Goal: Find specific page/section: Find specific page/section

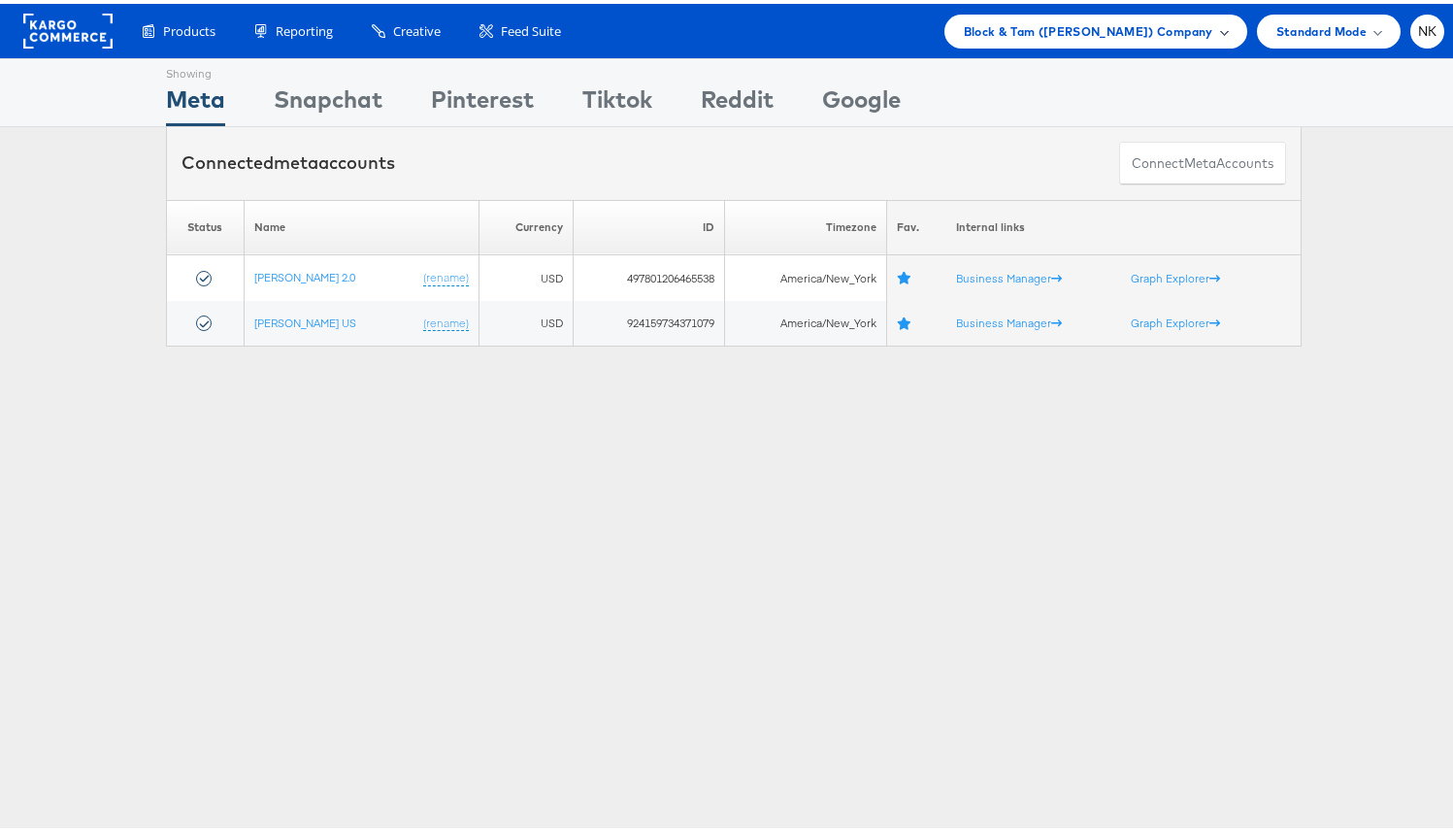
click at [1069, 23] on span "Block & Tam (Veronica Beard) Company" at bounding box center [1088, 27] width 249 height 20
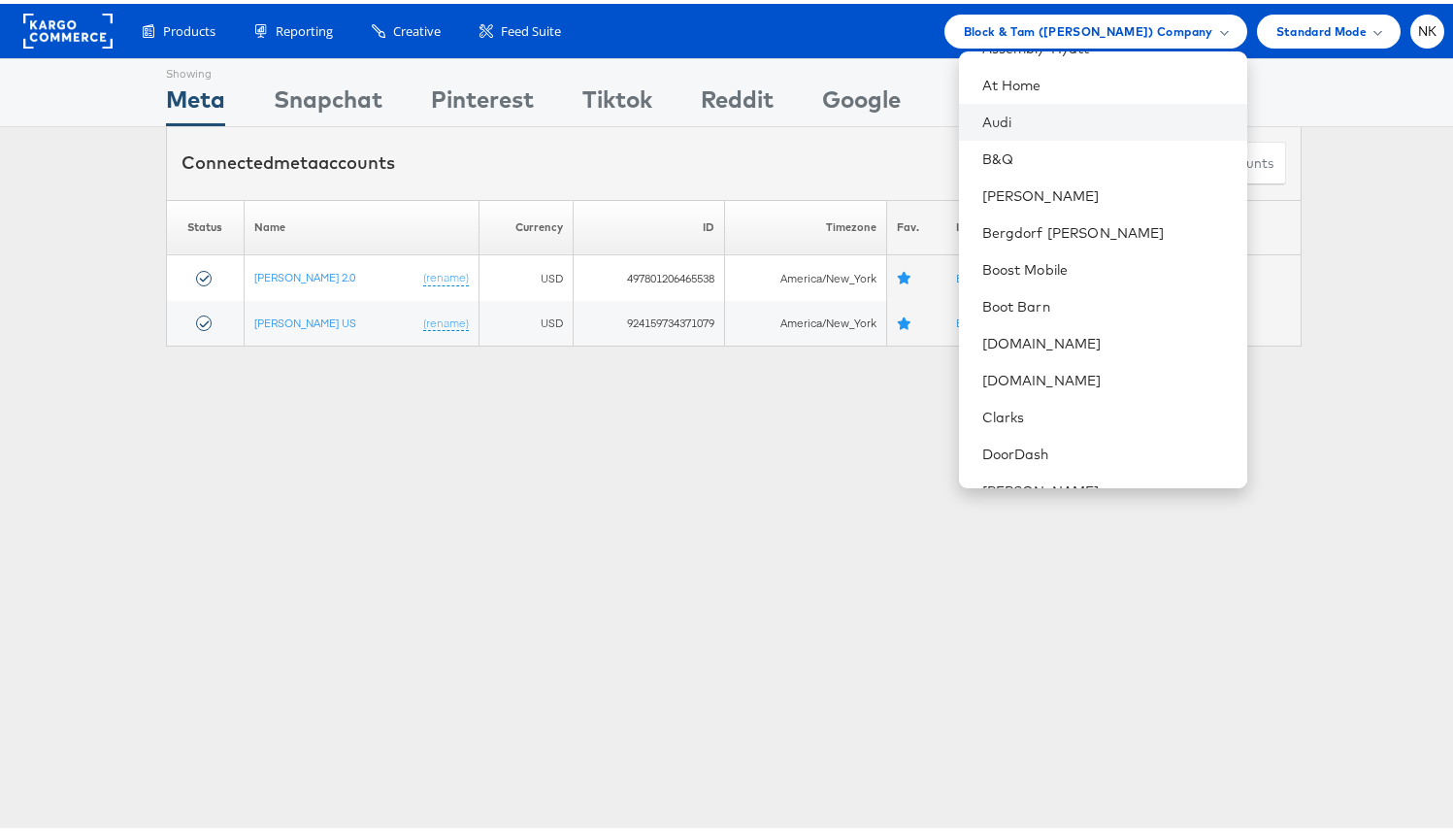
scroll to position [459, 0]
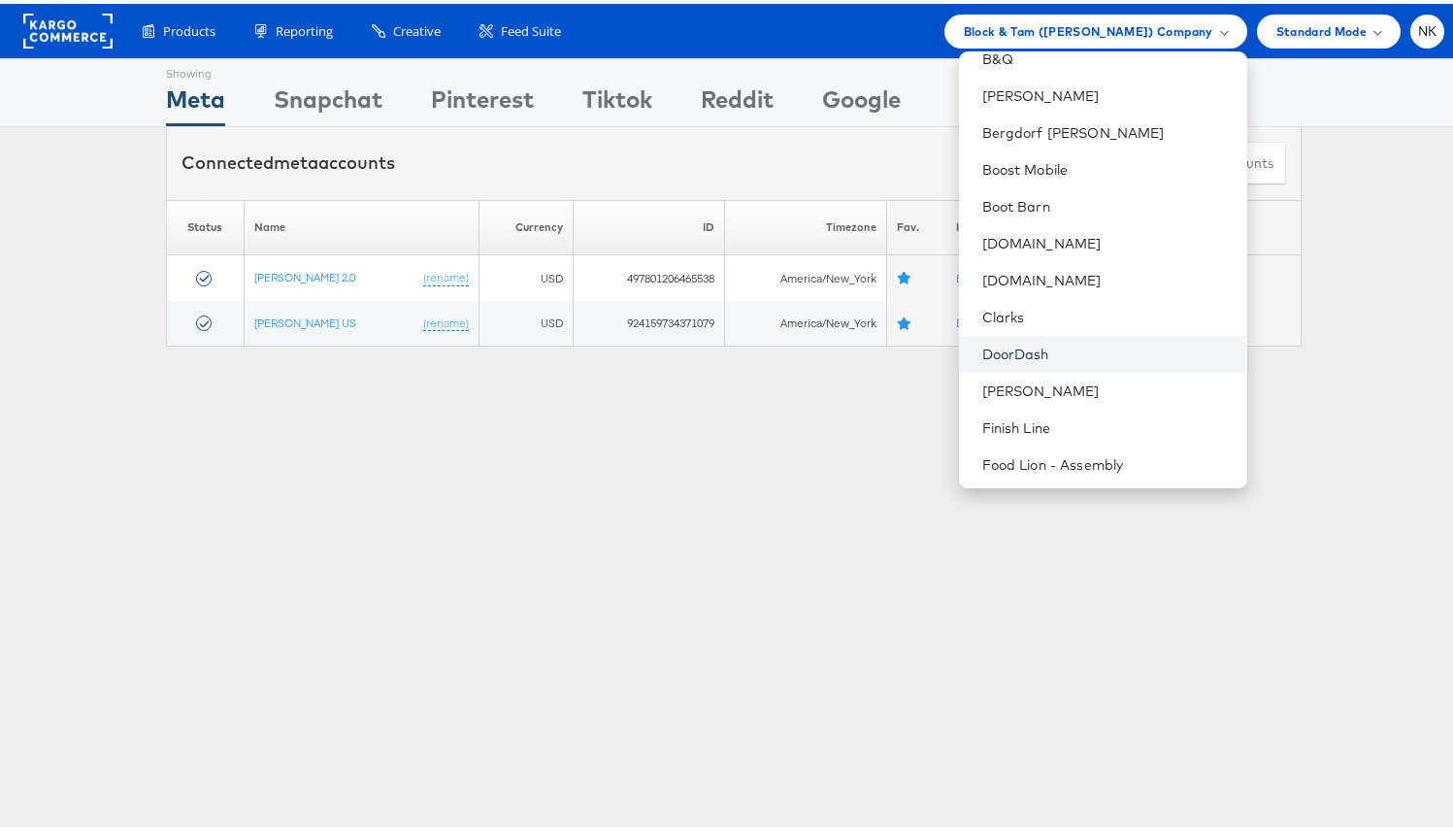
click at [1048, 356] on link "DoorDash" at bounding box center [1106, 350] width 249 height 19
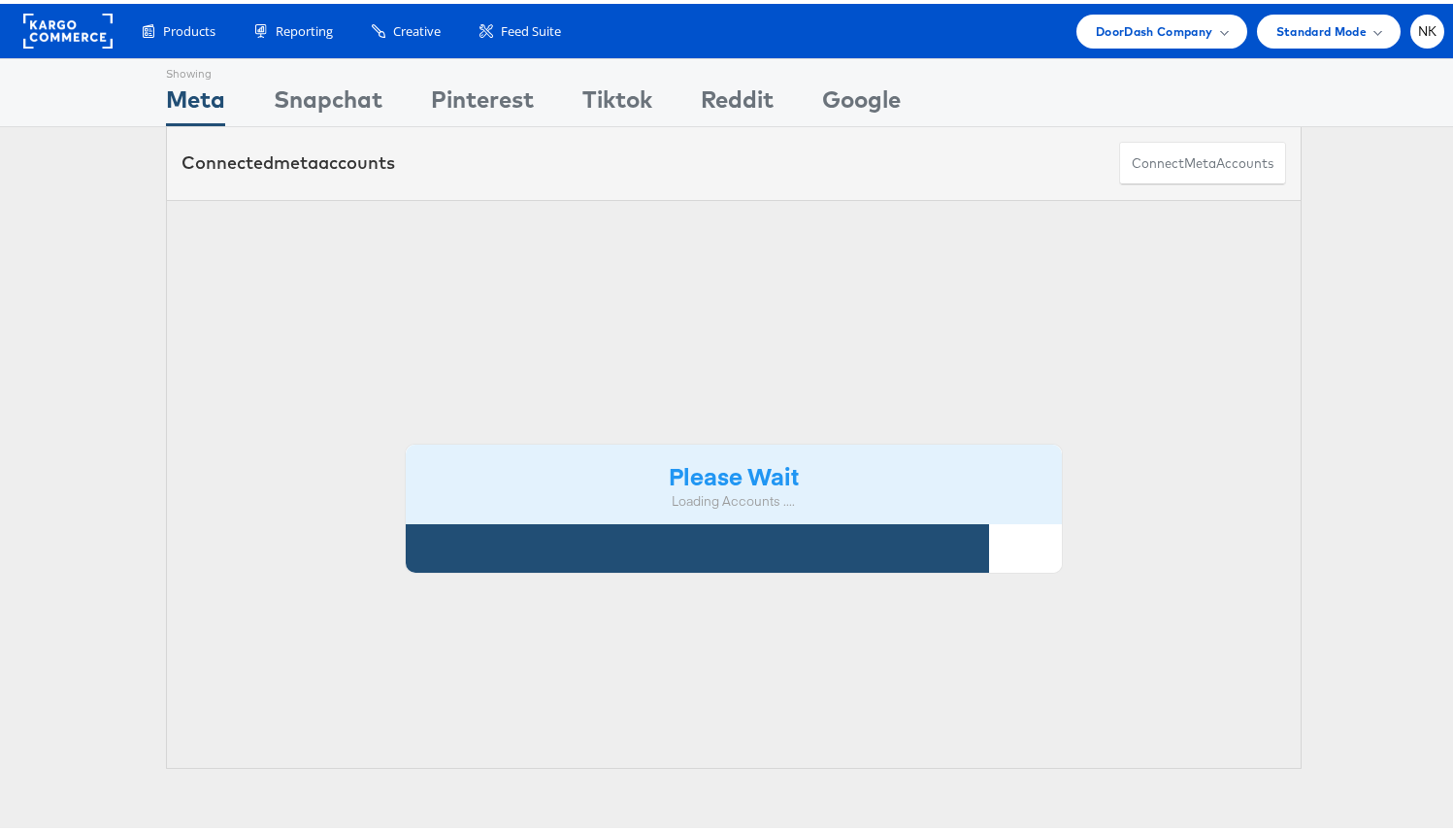
scroll to position [60, 0]
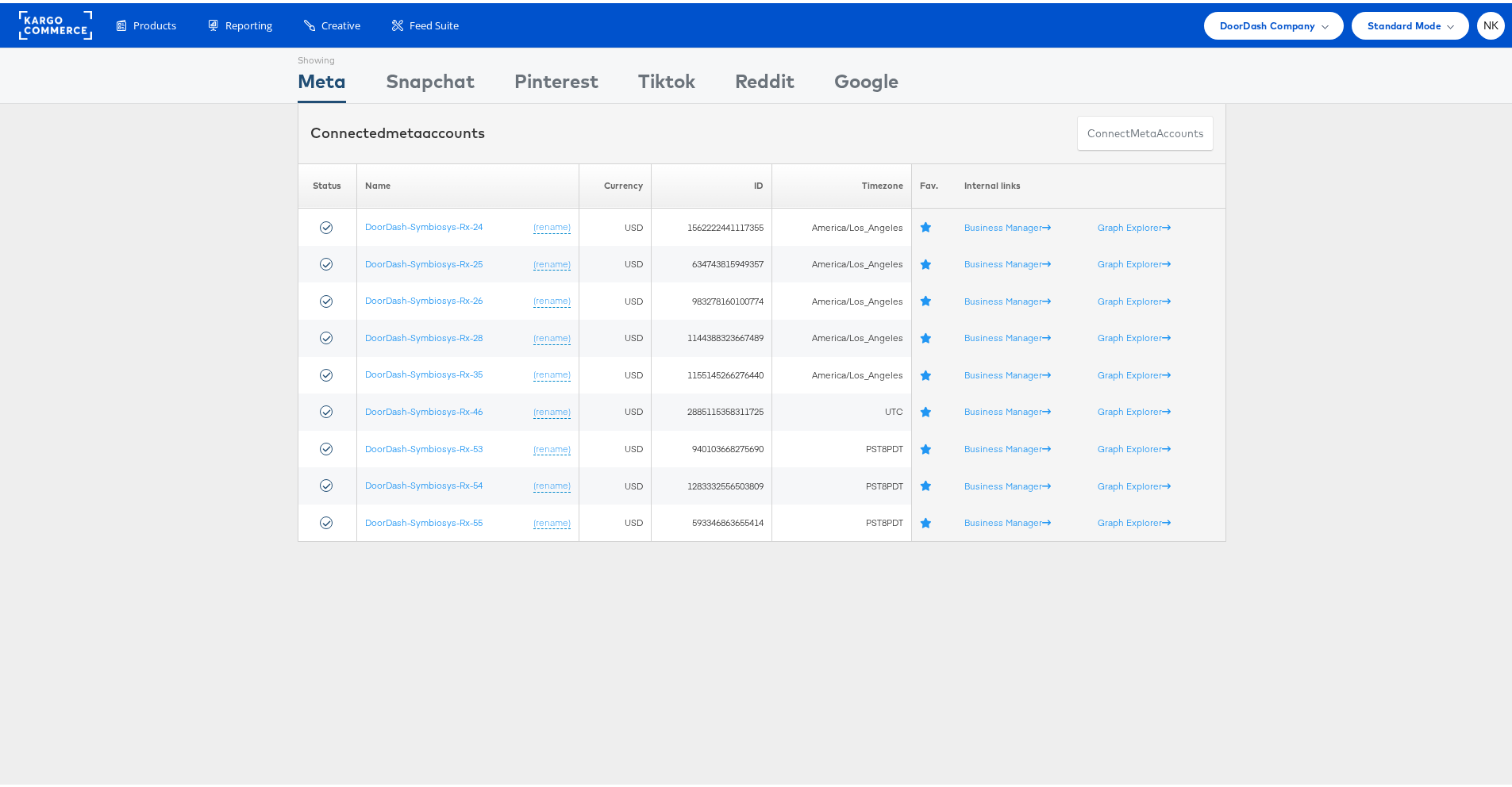
scroll to position [11, 0]
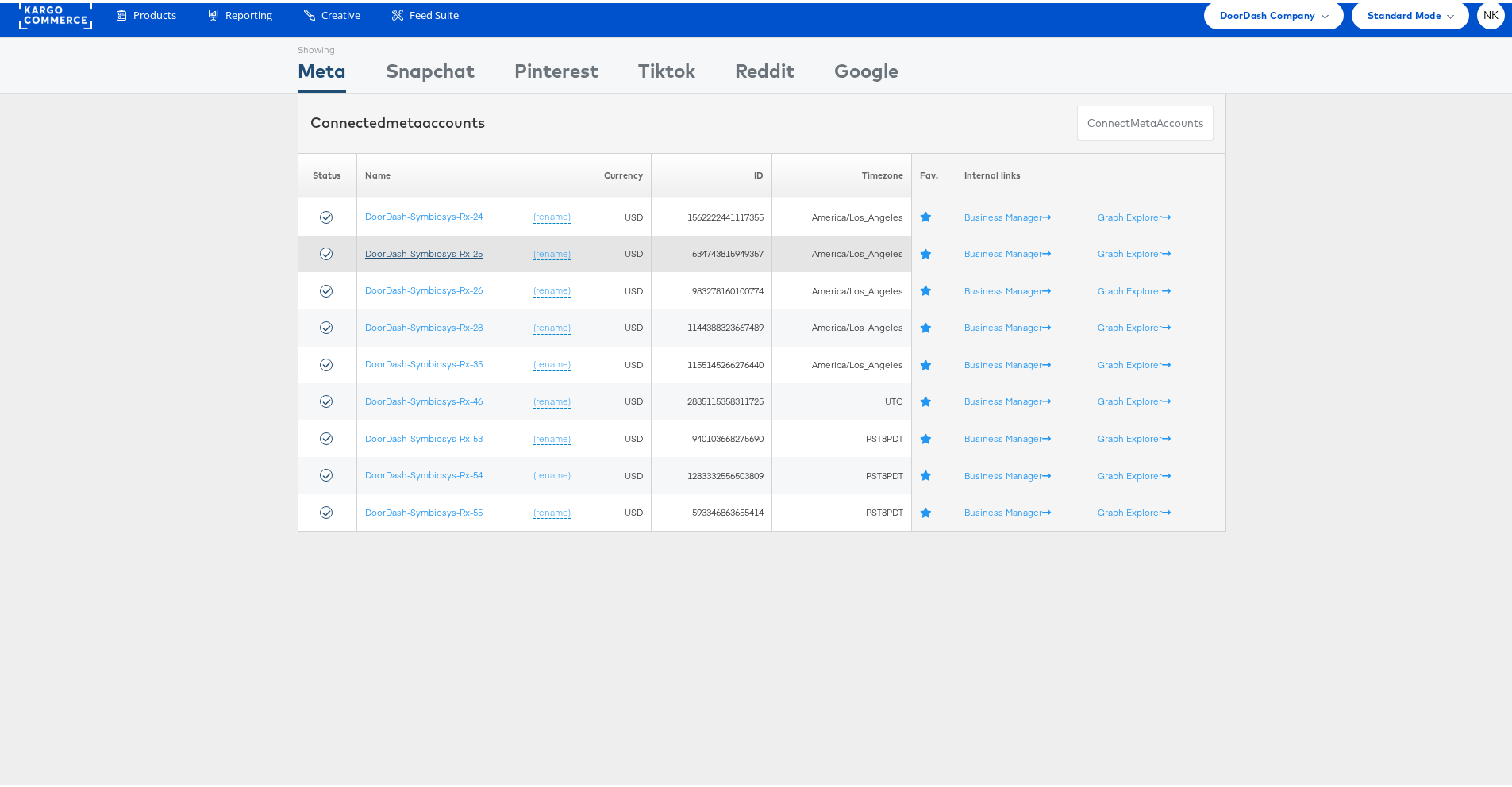
click at [457, 250] on link "DoorDash-Symbiosys-Rx-25" at bounding box center [424, 250] width 118 height 12
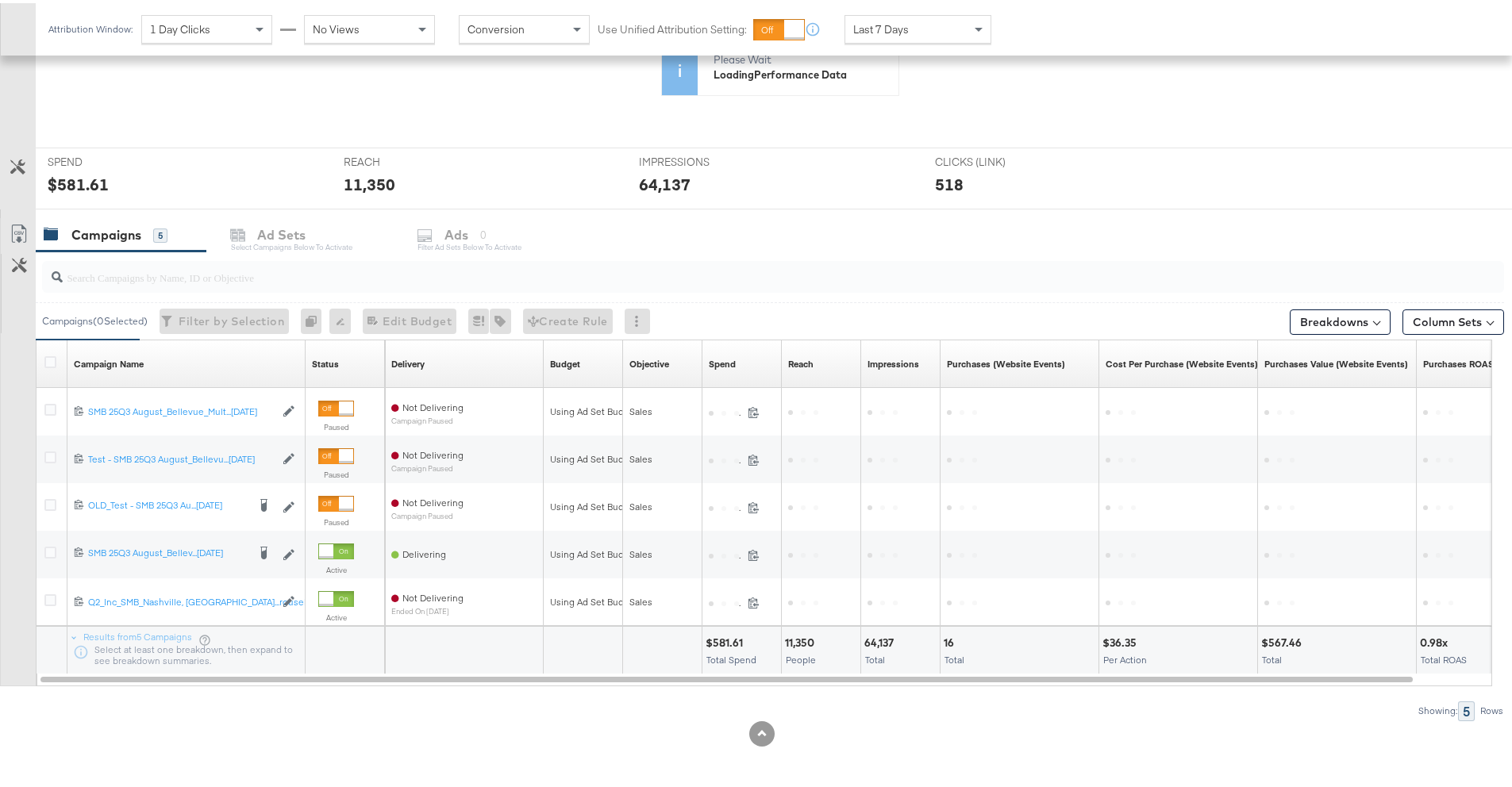
scroll to position [512, 0]
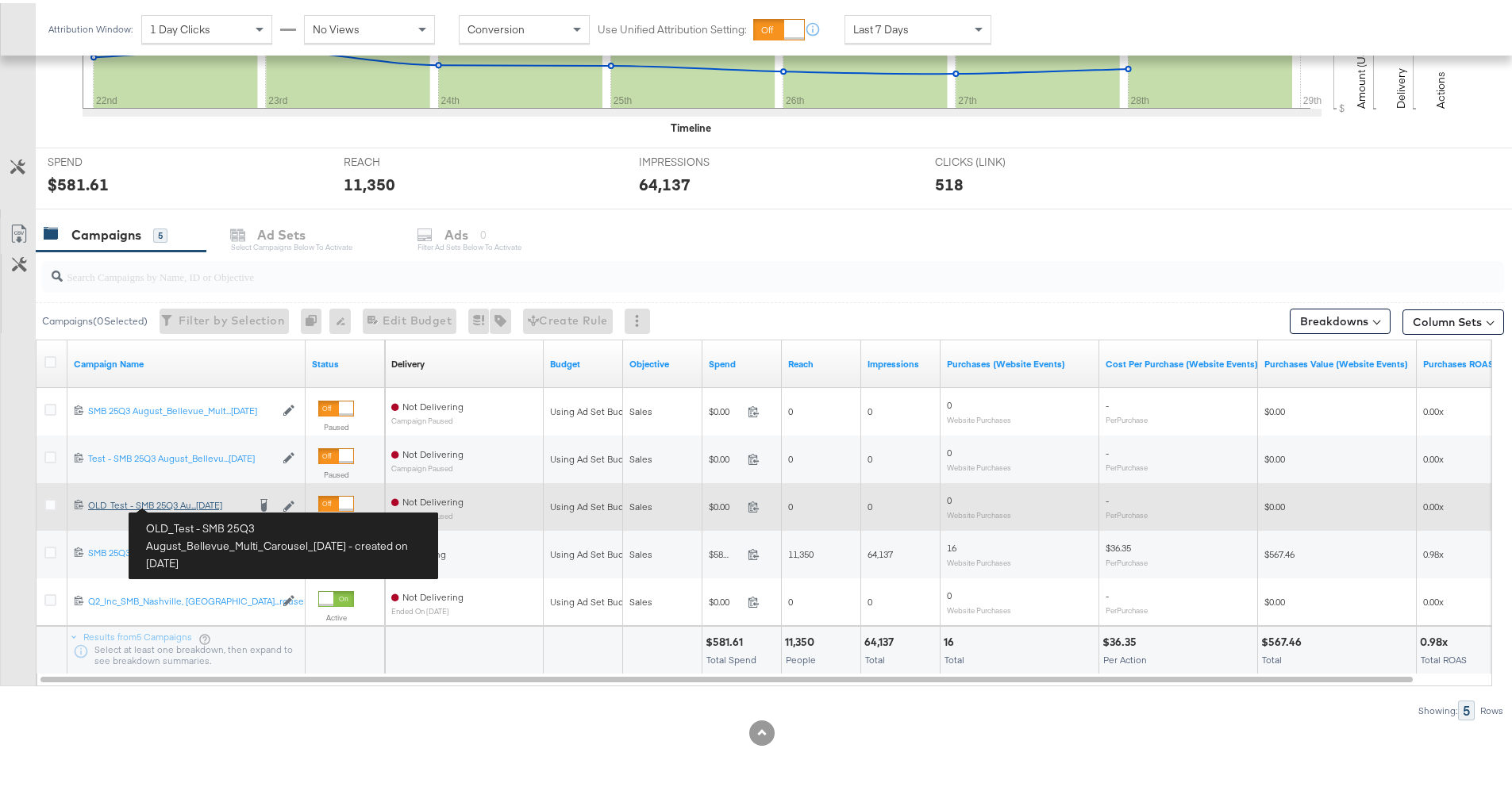
click at [188, 502] on div "OLD_Test - SMB 25Q3 August_Bellevue_Multi_Carousel_08.01.2025 OLD_Test - SMB 25…" at bounding box center [168, 502] width 159 height 13
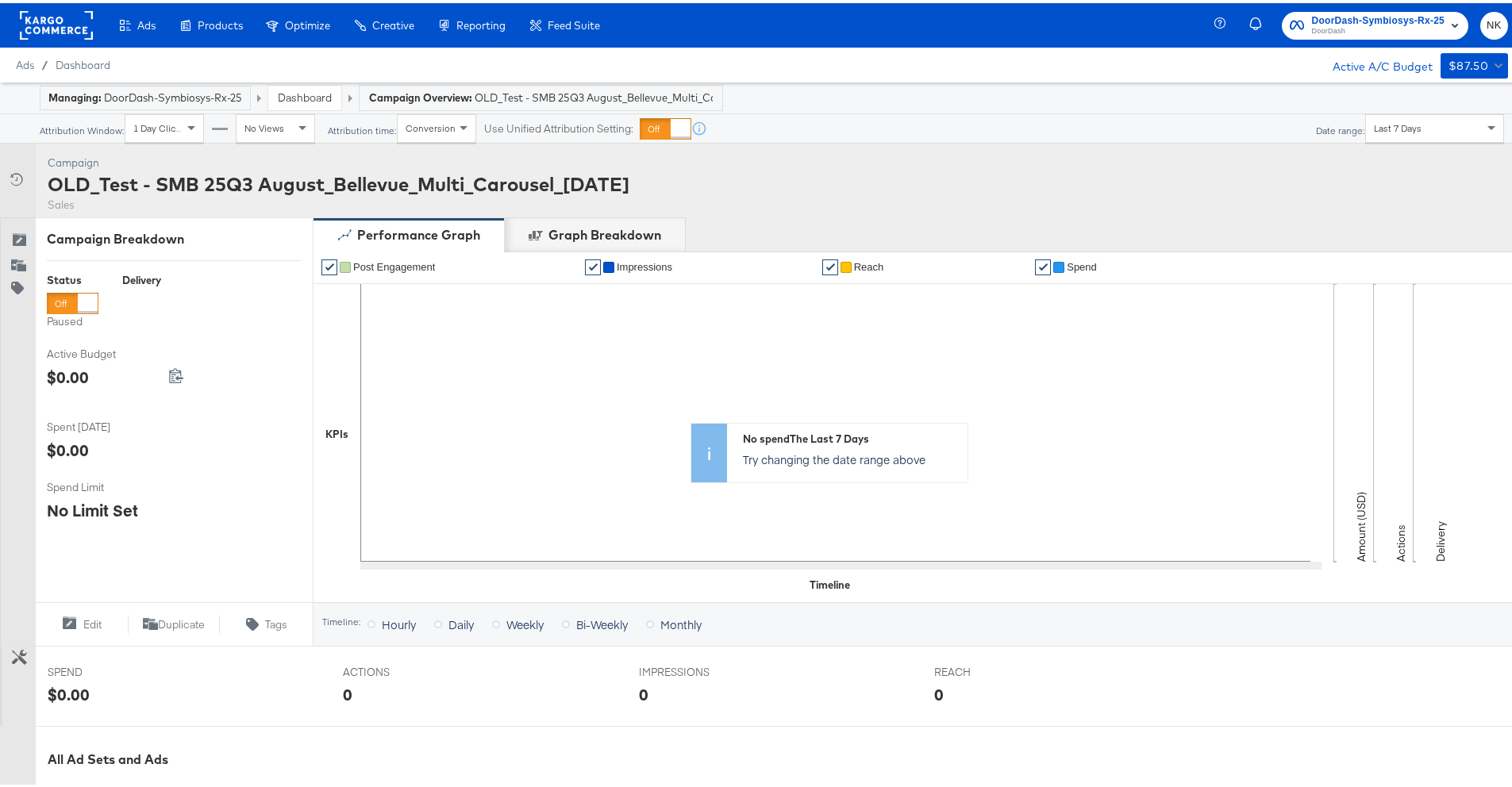
scroll to position [472, 0]
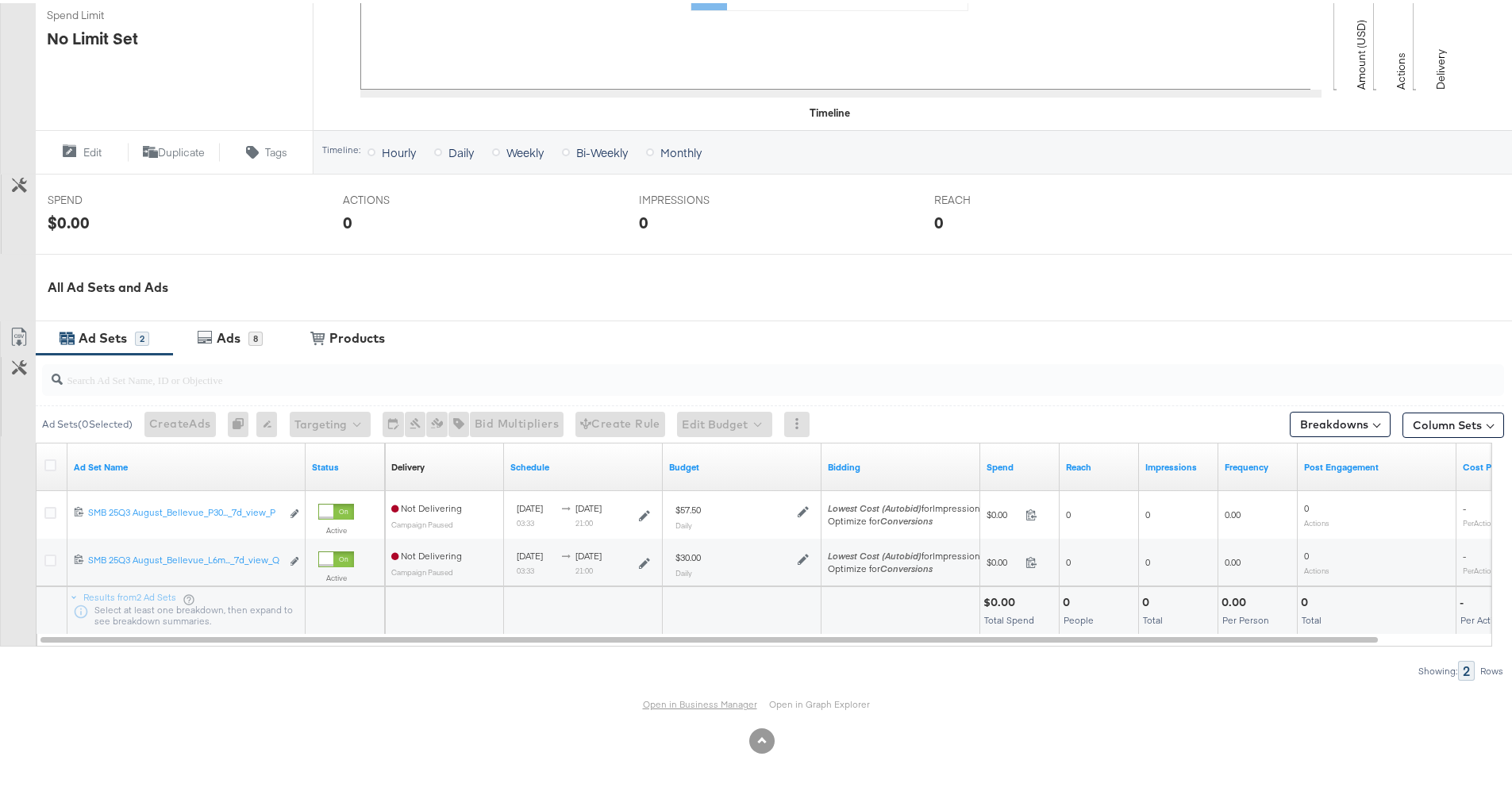
click at [664, 699] on link "Open in Business Manager" at bounding box center [700, 700] width 114 height 12
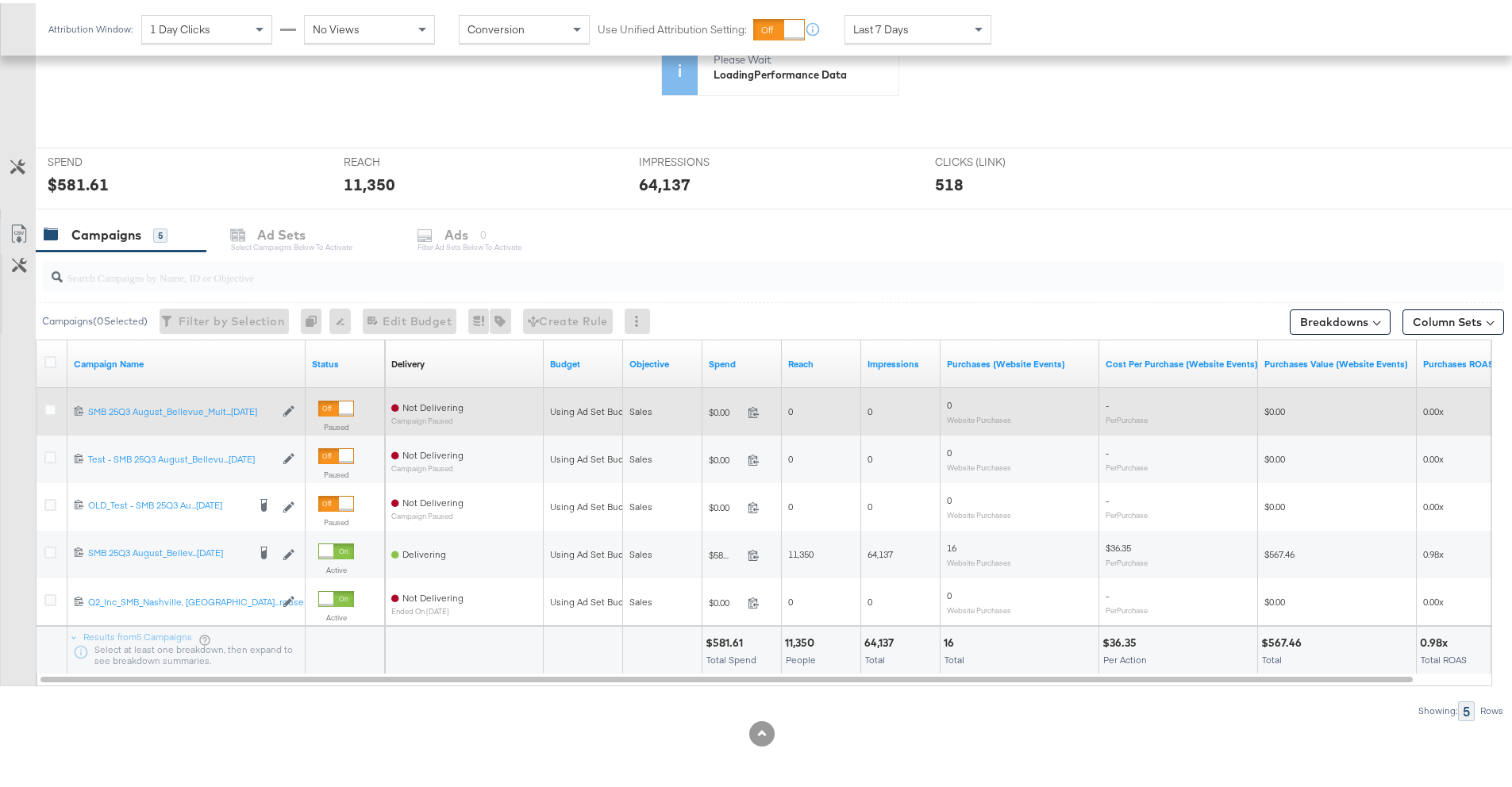
scroll to position [512, 0]
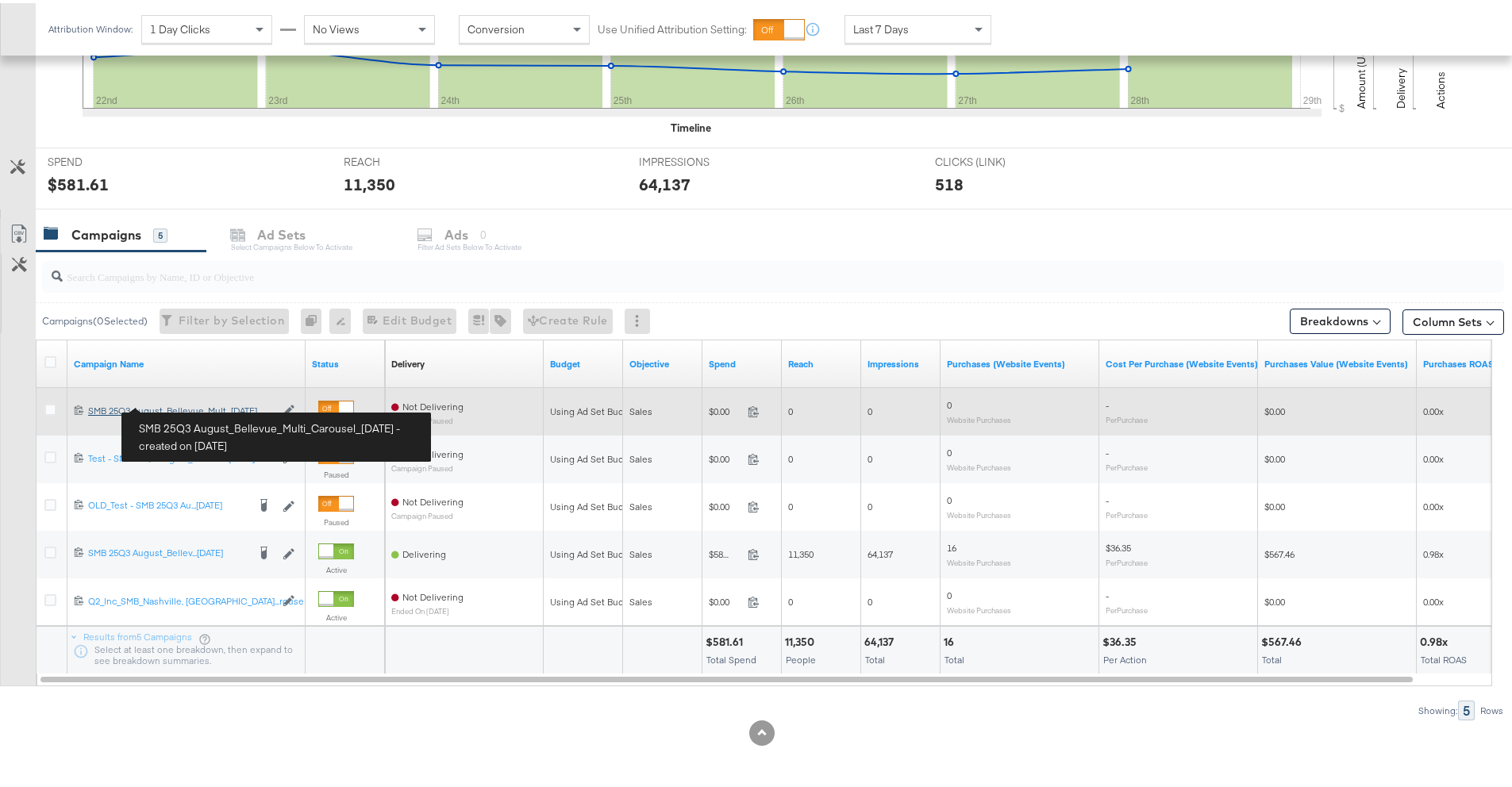
click at [259, 411] on div "SMB 25Q3 August_Bellevue_Multi_Carousel_08.01.2025 SMB 25Q3 August_Bellevue_Mul…" at bounding box center [182, 408] width 186 height 13
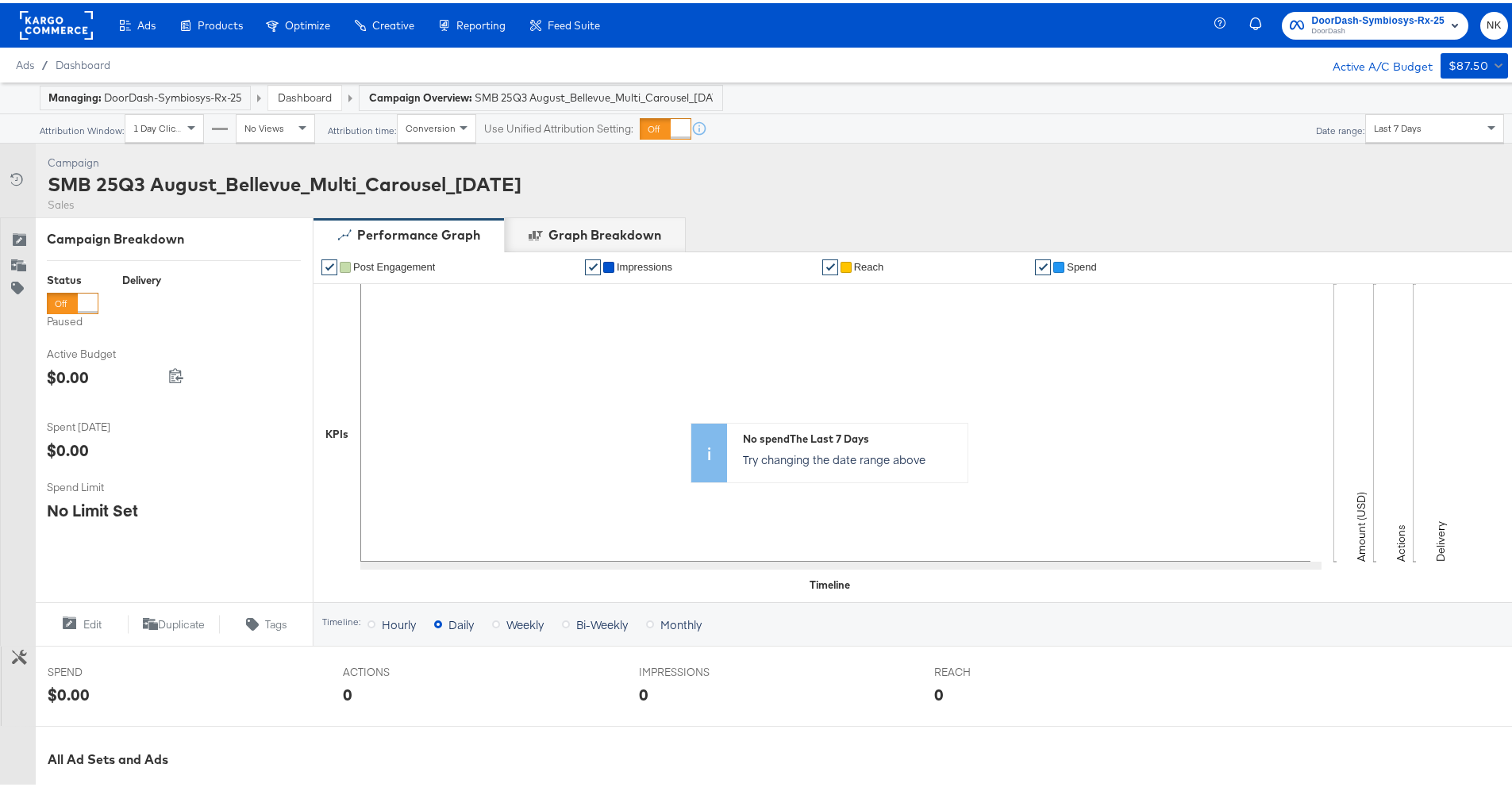
scroll to position [472, 0]
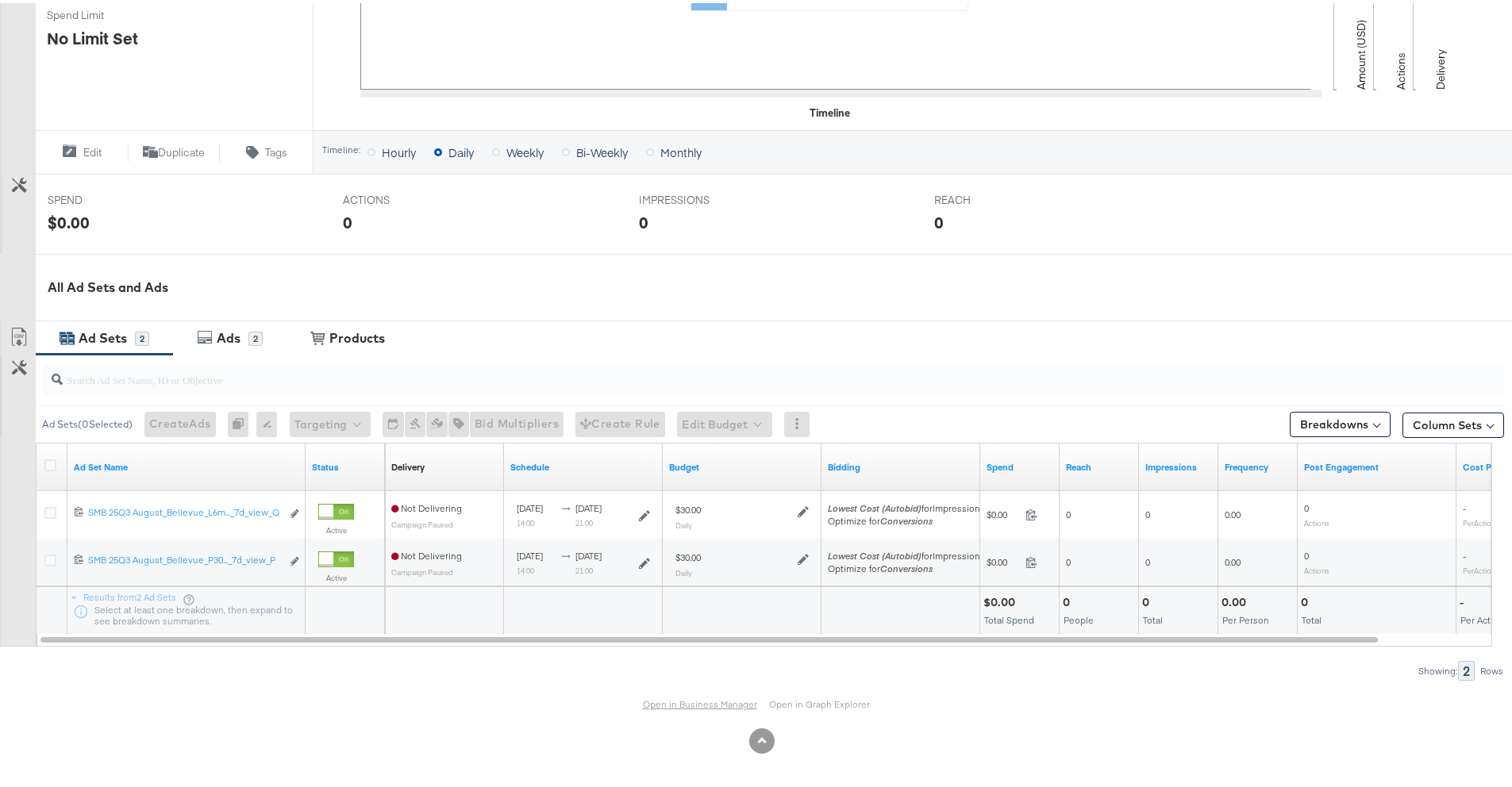
click at [651, 700] on link "Open in Business Manager" at bounding box center [700, 700] width 114 height 12
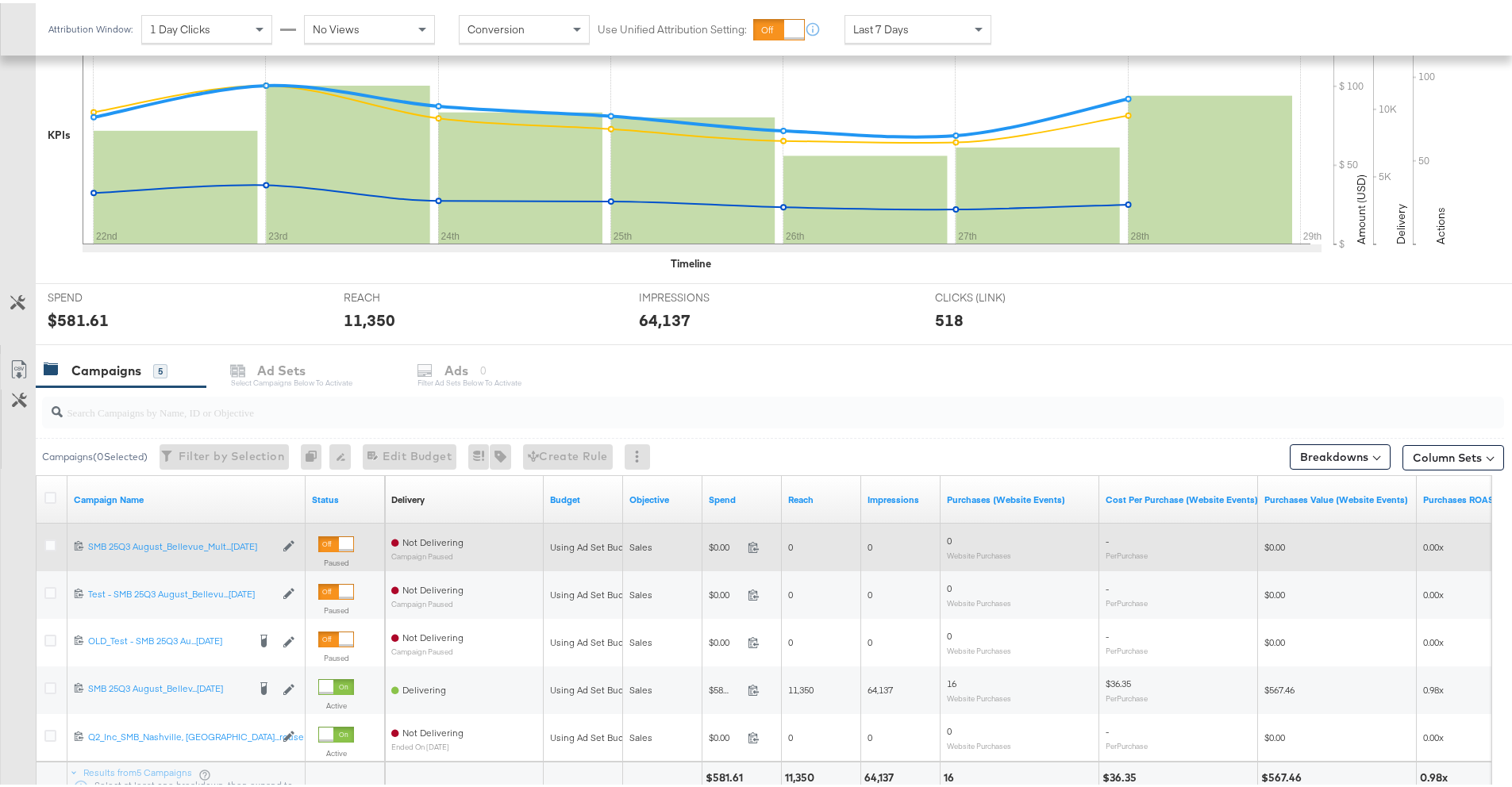
scroll to position [512, 0]
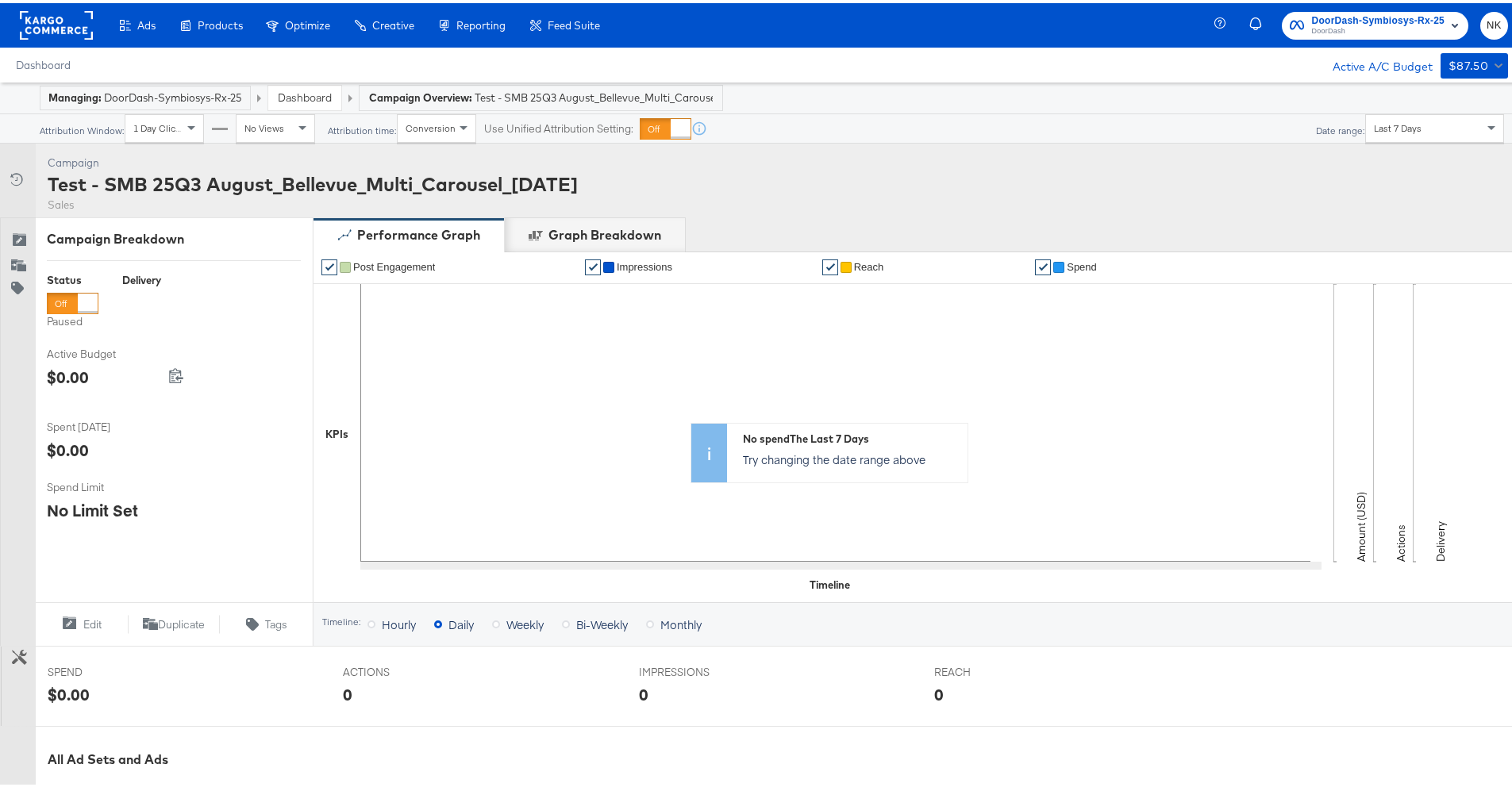
scroll to position [472, 0]
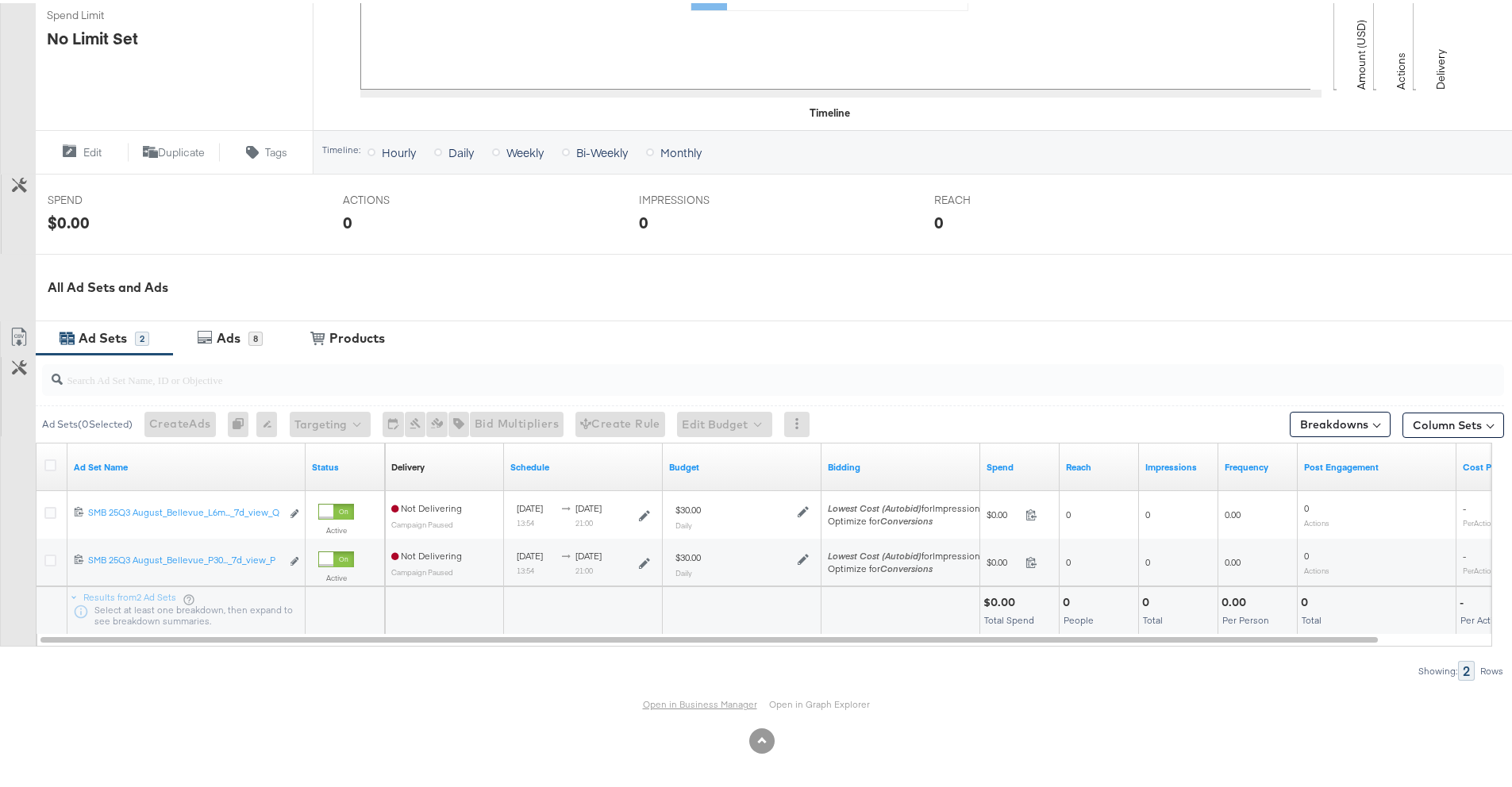
click at [684, 696] on link "Open in Business Manager" at bounding box center [700, 700] width 114 height 12
